Goal: Task Accomplishment & Management: Manage account settings

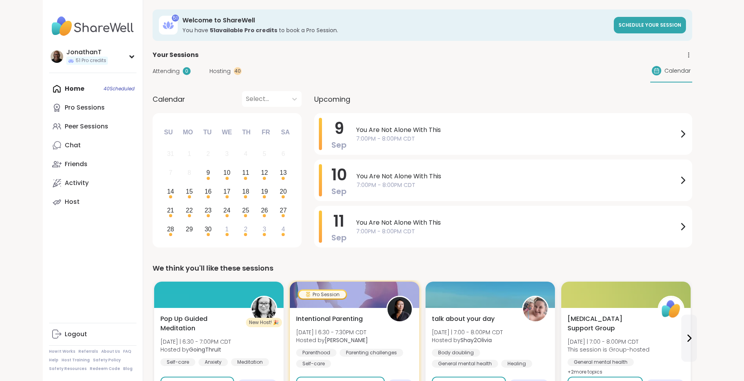
click at [78, 91] on div "Home 40 Scheduled Pro Sessions Peer Sessions Chat Friends Activity Host" at bounding box center [93, 145] width 88 height 132
click at [78, 123] on div "Peer Sessions" at bounding box center [87, 126] width 44 height 9
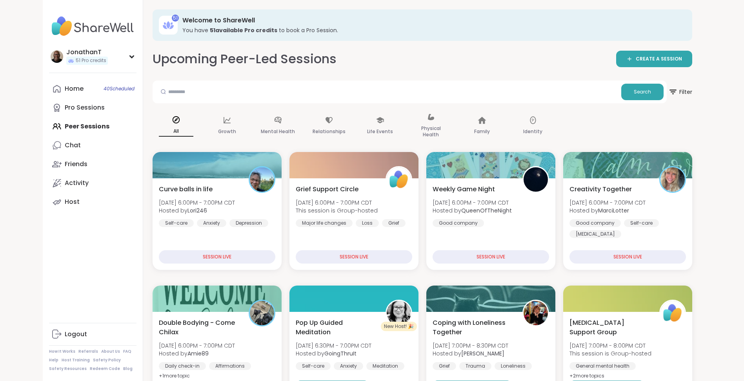
scroll to position [59, 0]
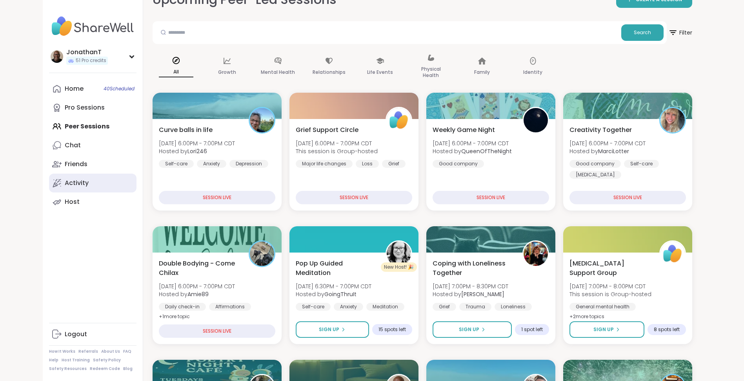
click at [90, 181] on link "Activity" at bounding box center [93, 182] width 88 height 19
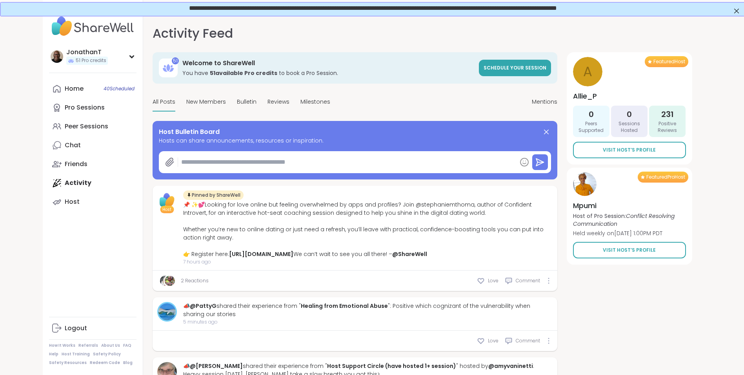
type textarea "*"
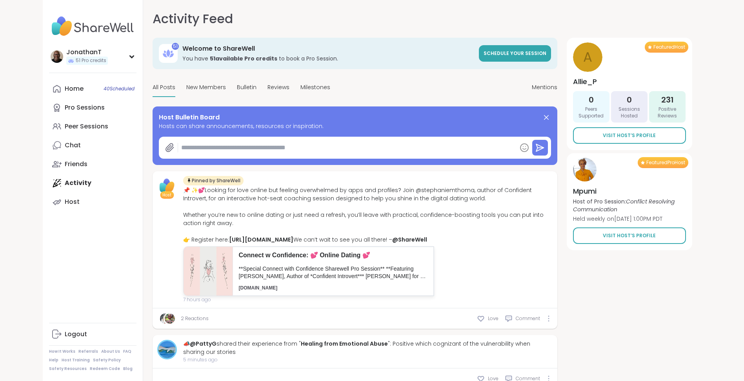
click at [77, 180] on div "Home 40 Scheduled Pro Sessions Peer Sessions Chat Friends Activity Host" at bounding box center [93, 145] width 88 height 132
click at [77, 183] on div "Home 40 Scheduled Pro Sessions Peer Sessions Chat Friends Activity Host" at bounding box center [93, 145] width 88 height 132
click at [79, 335] on div "Logout" at bounding box center [76, 334] width 22 height 9
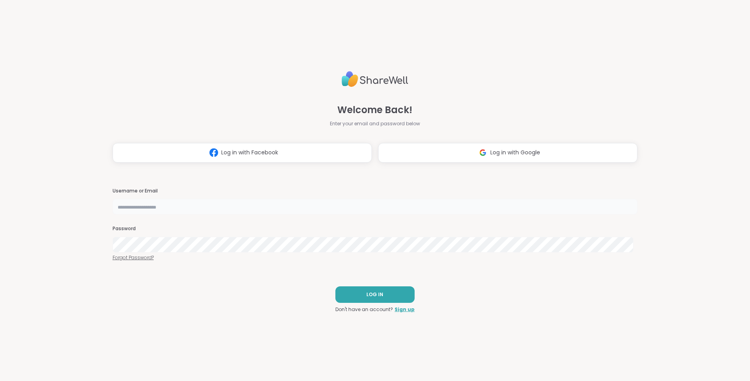
type input "**********"
